Goal: Information Seeking & Learning: Learn about a topic

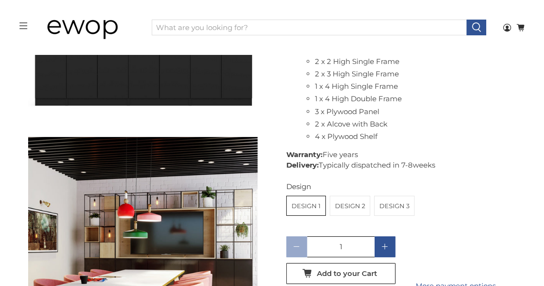
scroll to position [715, 0]
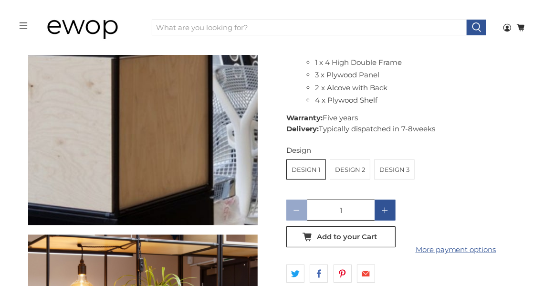
scroll to position [1480, 0]
